Goal: Task Accomplishment & Management: Manage account settings

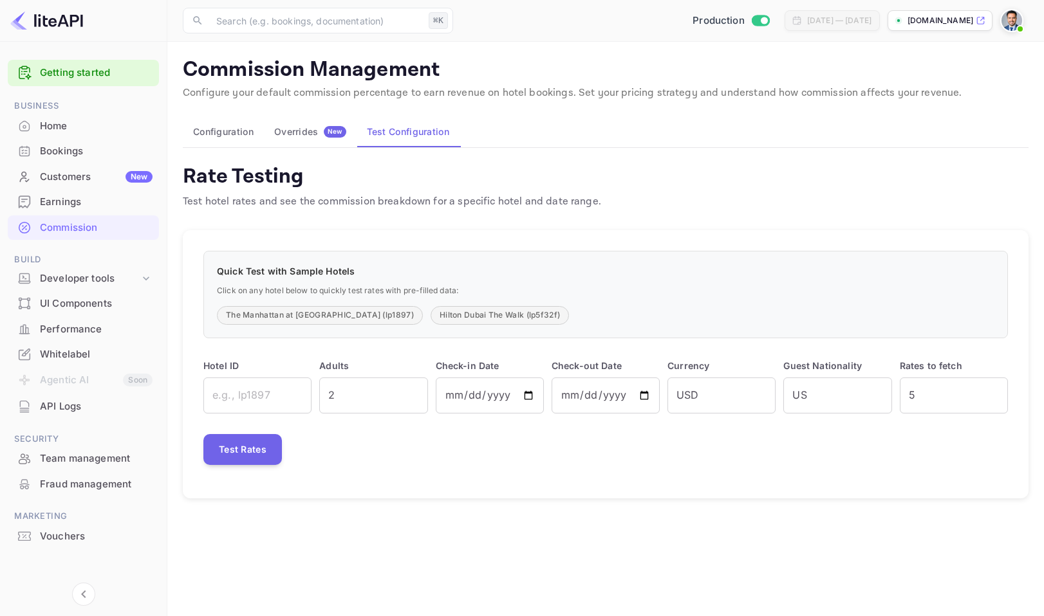
scroll to position [4, 0]
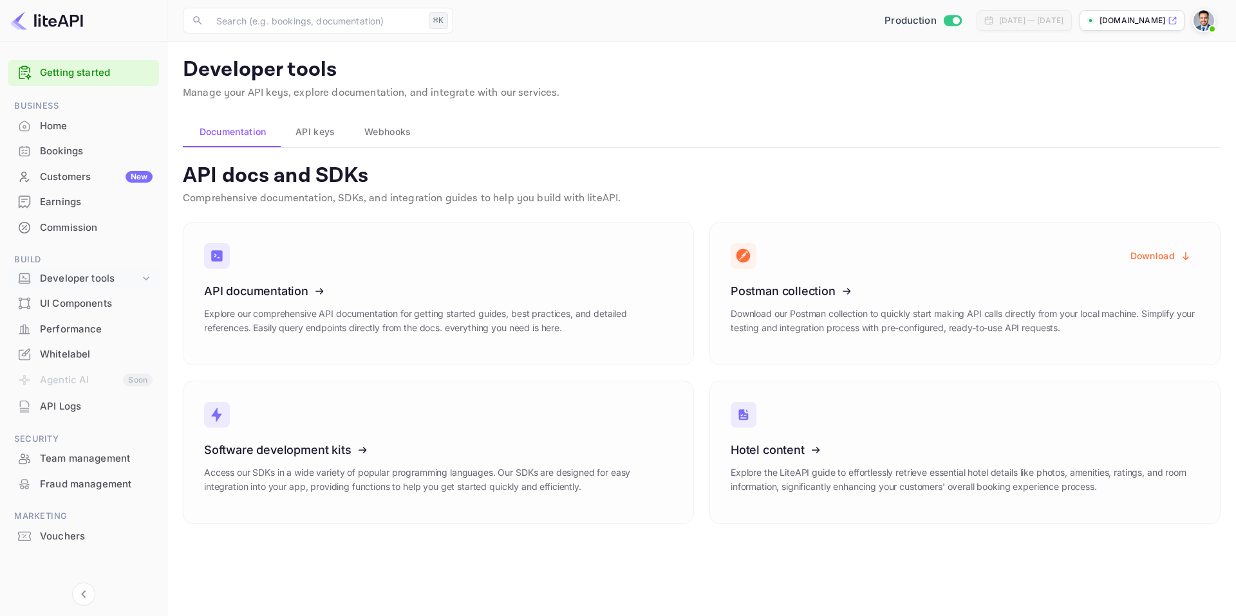
click at [93, 279] on div "Developer tools" at bounding box center [90, 279] width 100 height 15
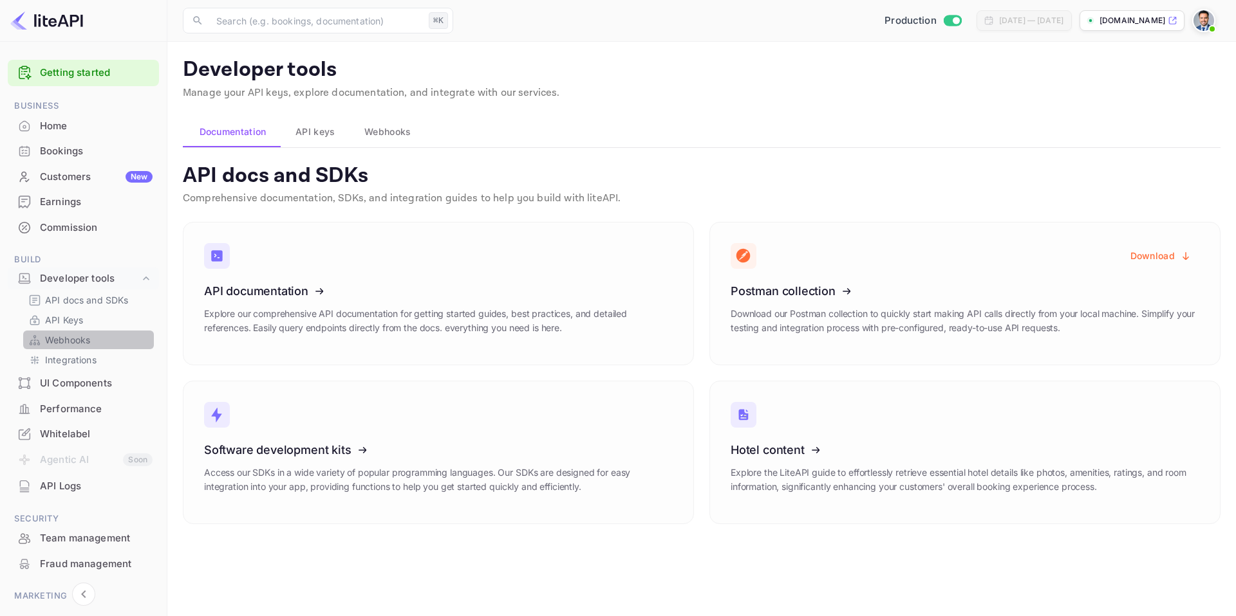
click at [95, 335] on link "Webhooks" at bounding box center [88, 340] width 120 height 14
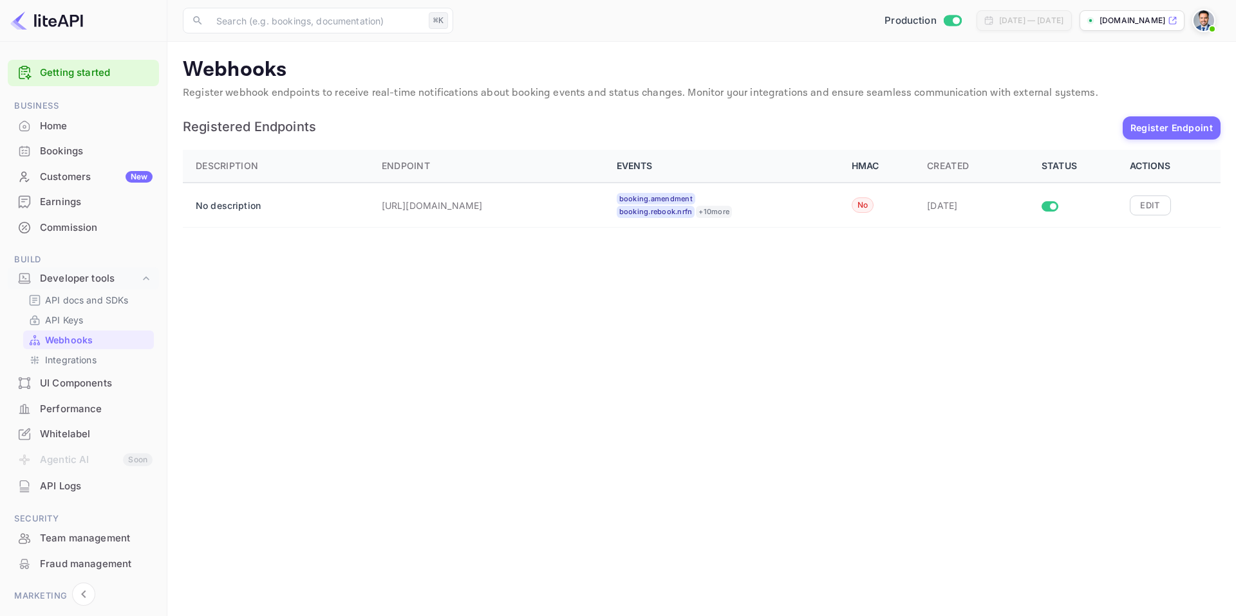
click at [240, 73] on p "Webhooks" at bounding box center [701, 70] width 1037 height 26
click at [1149, 201] on button "Edit" at bounding box center [1149, 205] width 41 height 19
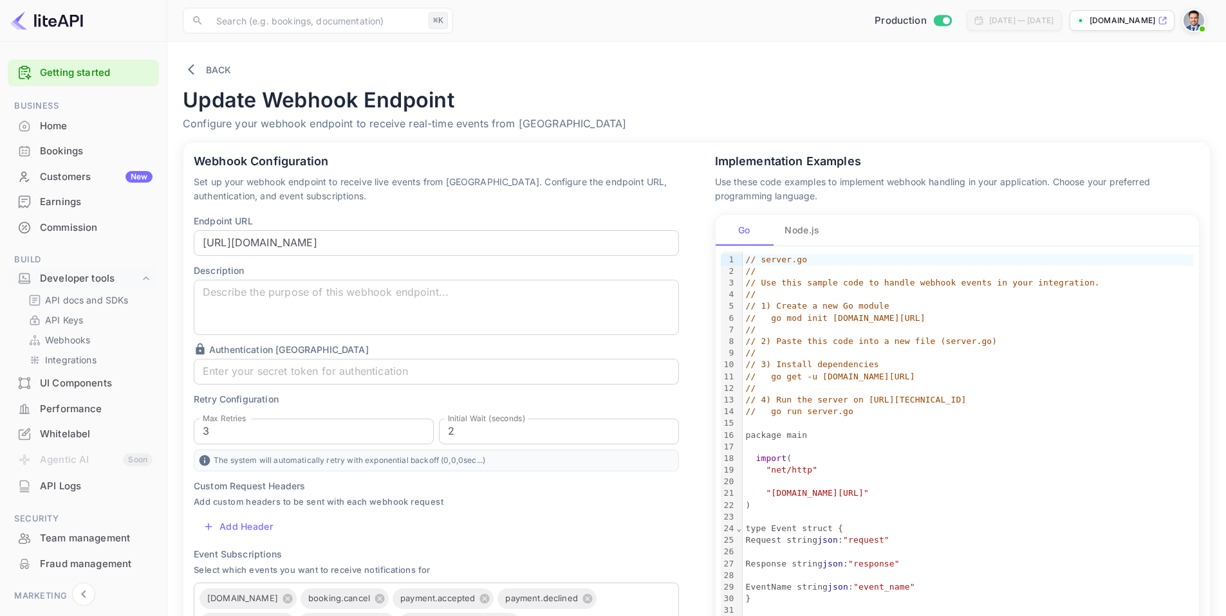
click at [272, 100] on h4 "Update Webhook Endpoint" at bounding box center [697, 101] width 1028 height 26
copy h4 "Update Webhook Endpoint"
